Goal: Information Seeking & Learning: Learn about a topic

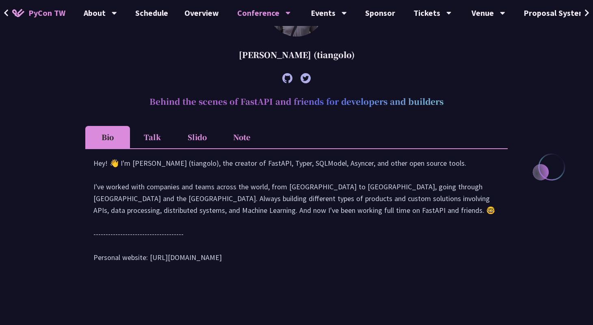
scroll to position [300, 0]
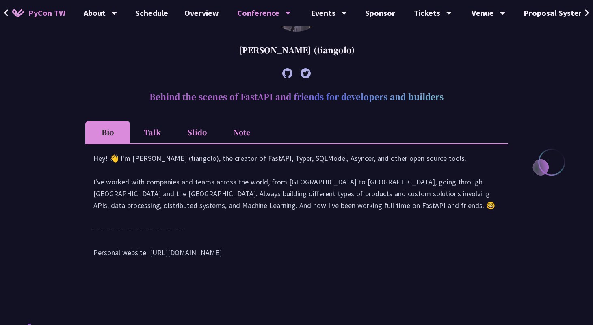
click at [189, 126] on li "Slido" at bounding box center [197, 132] width 45 height 22
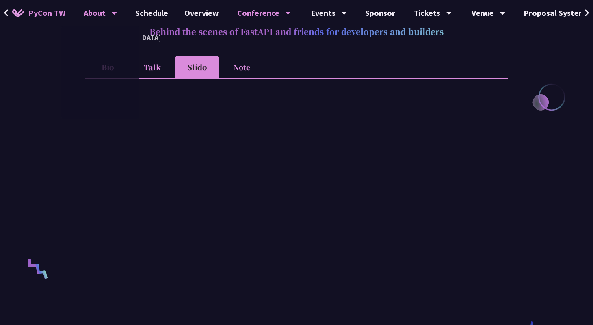
scroll to position [338, 0]
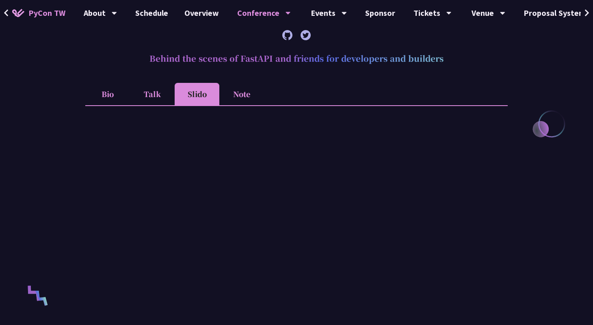
click at [138, 87] on li "Talk" at bounding box center [152, 94] width 45 height 22
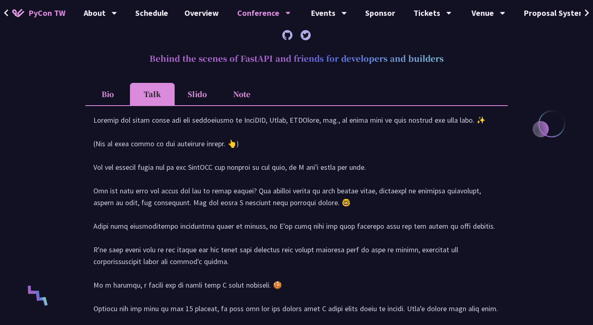
click at [181, 87] on li "Slido" at bounding box center [197, 94] width 45 height 22
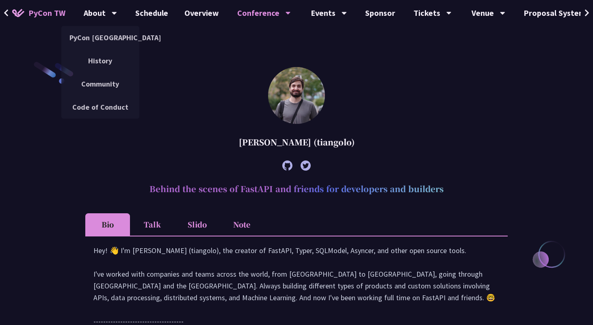
scroll to position [359, 0]
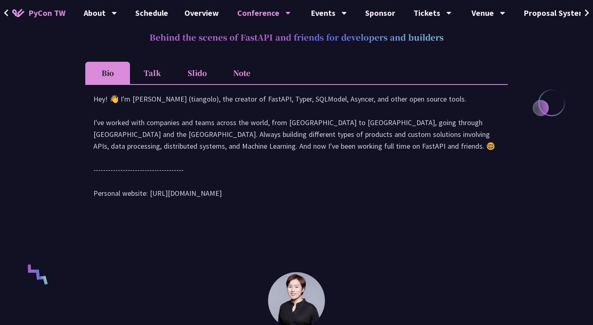
click at [200, 87] on div "Hey! 👋 I'm [PERSON_NAME] (tiangolo), the creator of FastAPI, Typer, SQLModel, A…" at bounding box center [296, 149] width 423 height 131
click at [200, 75] on li "Slido" at bounding box center [197, 73] width 45 height 22
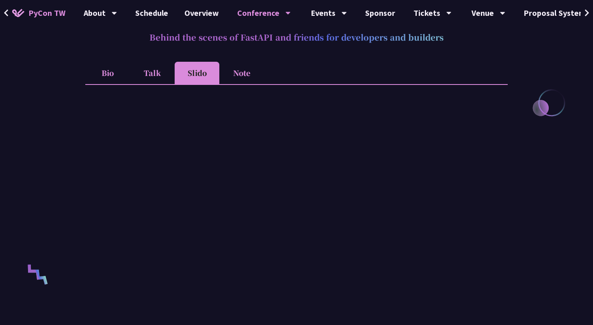
scroll to position [365, 0]
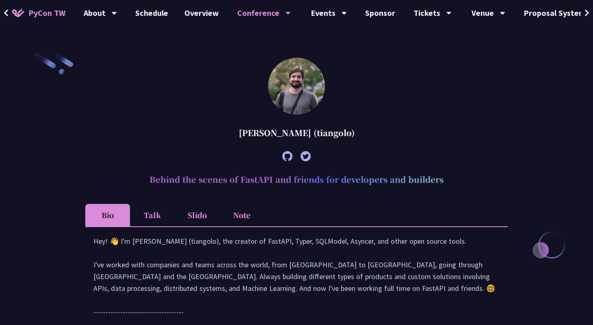
scroll to position [275, 0]
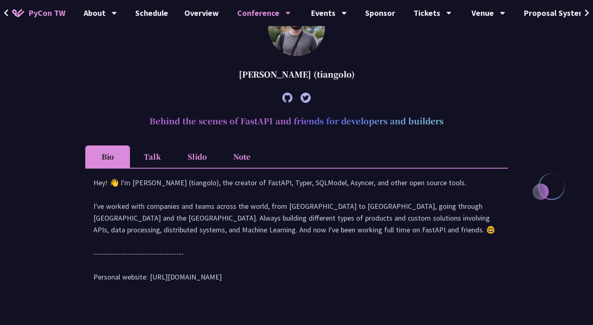
click at [196, 152] on li "Slido" at bounding box center [197, 157] width 45 height 22
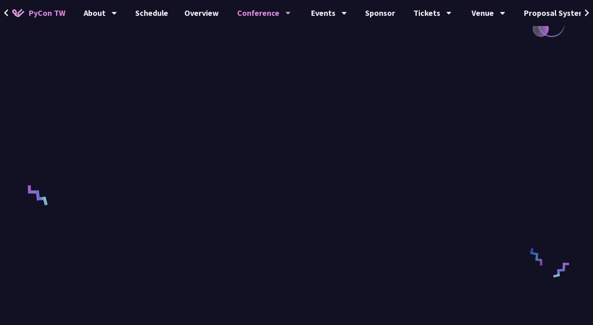
scroll to position [475, 0]
